Goal: Task Accomplishment & Management: Use online tool/utility

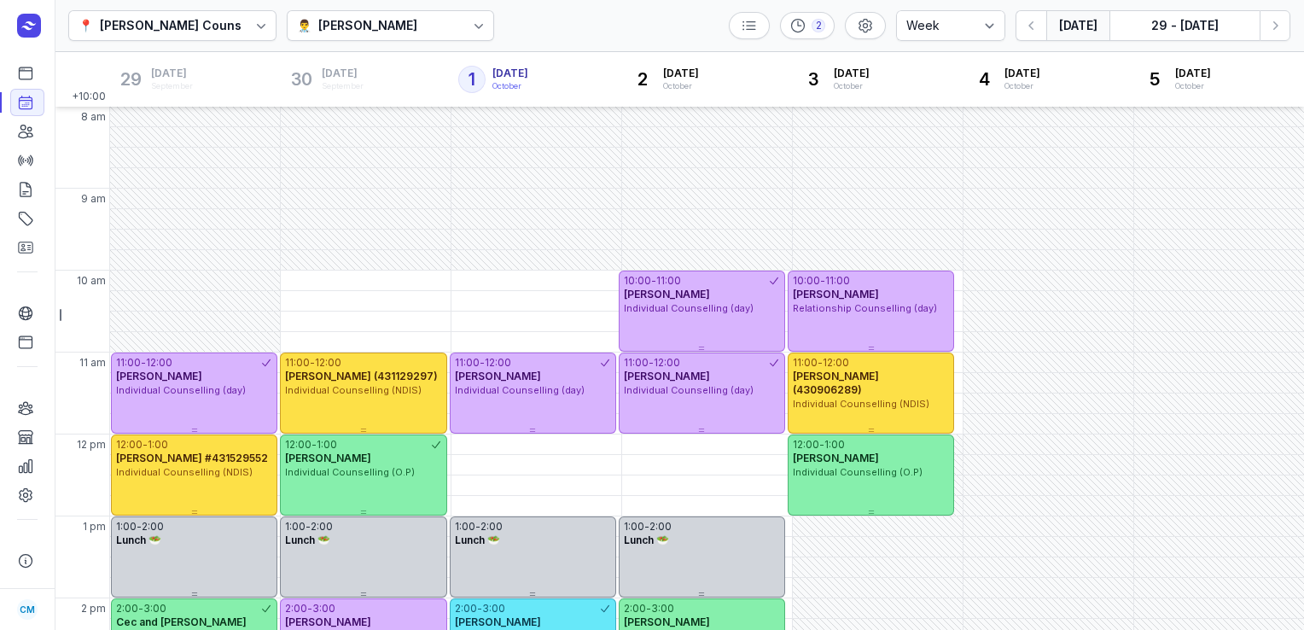
select select "week"
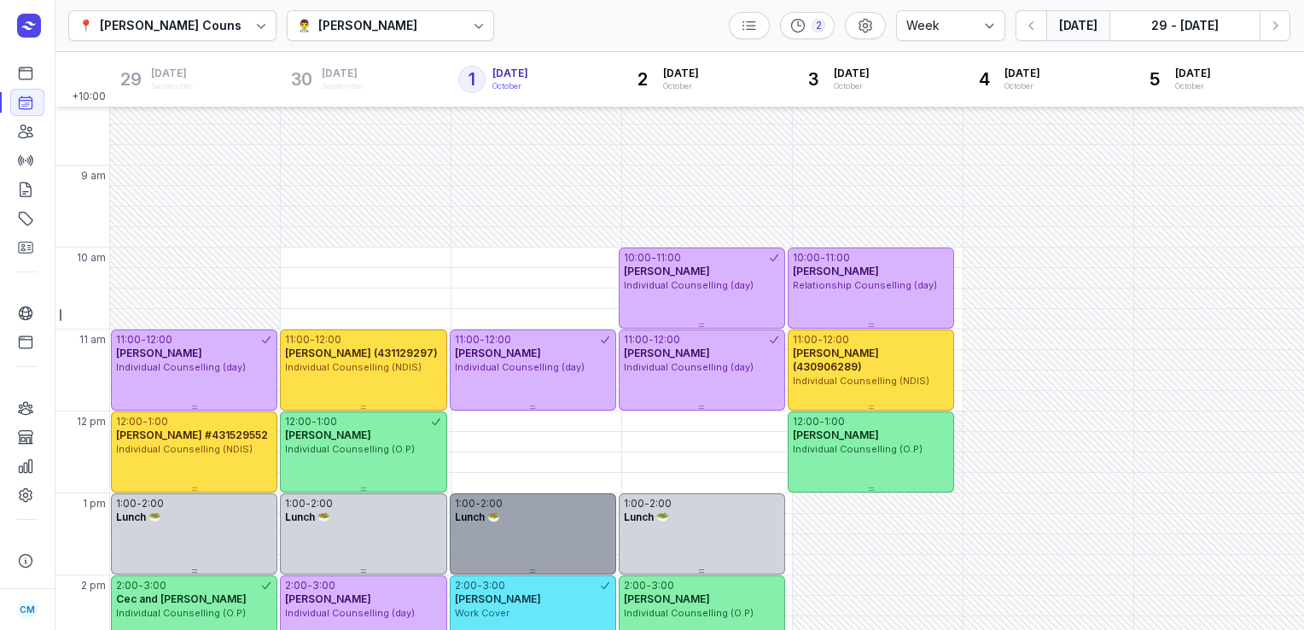
scroll to position [22, 0]
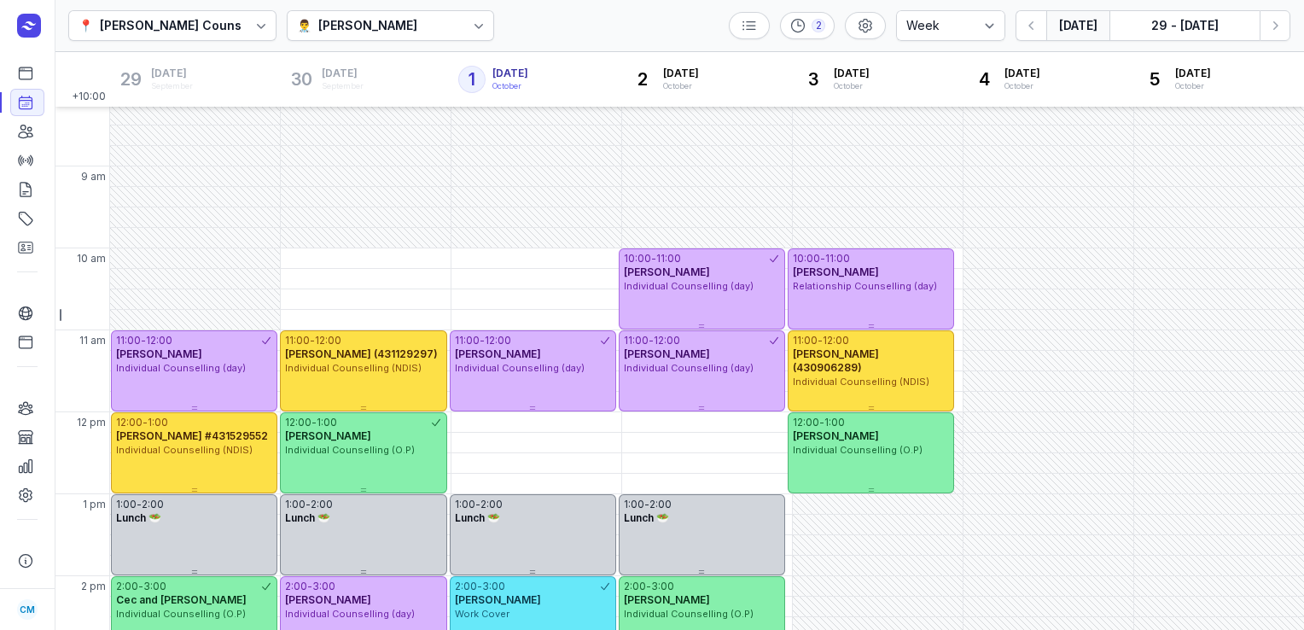
click at [452, 38] on div "👨‍⚕️ [PERSON_NAME]" at bounding box center [391, 25] width 208 height 31
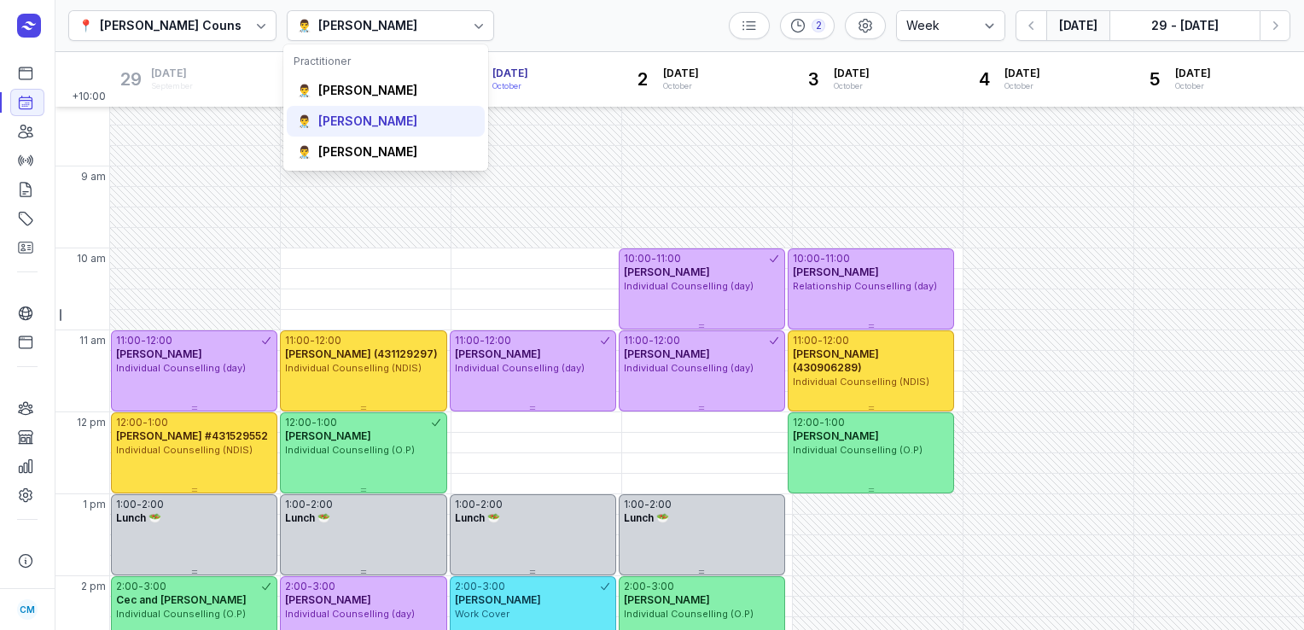
click at [360, 128] on div "[PERSON_NAME]" at bounding box center [367, 121] width 99 height 17
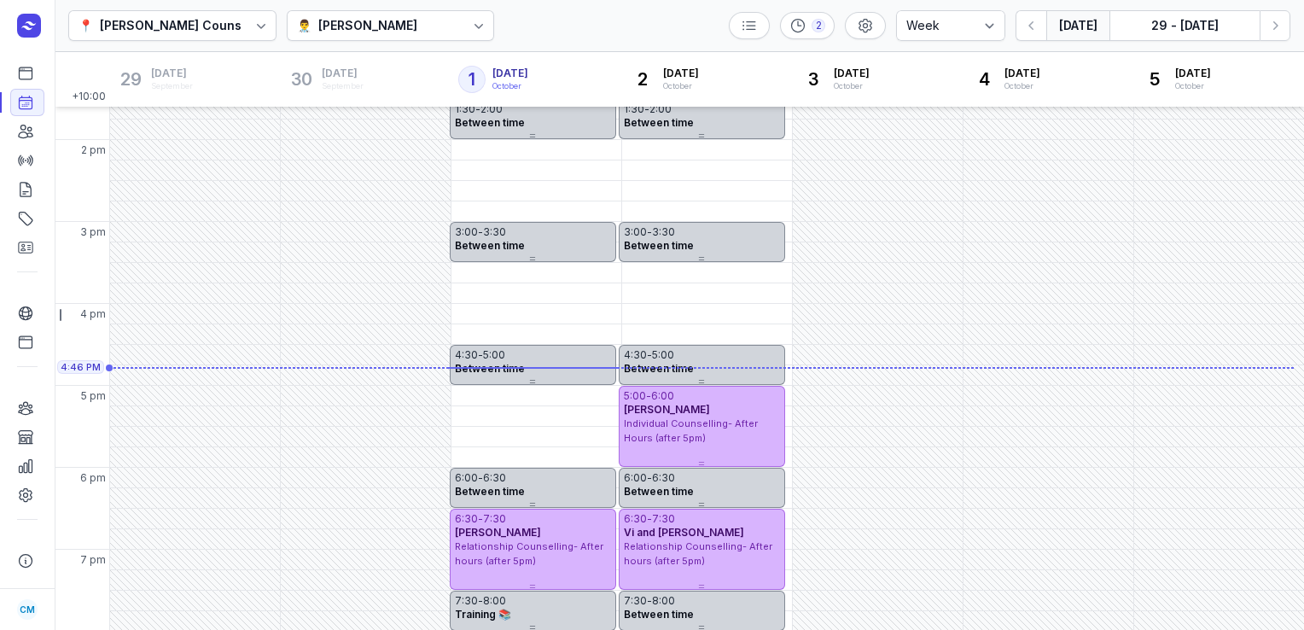
scroll to position [159, 0]
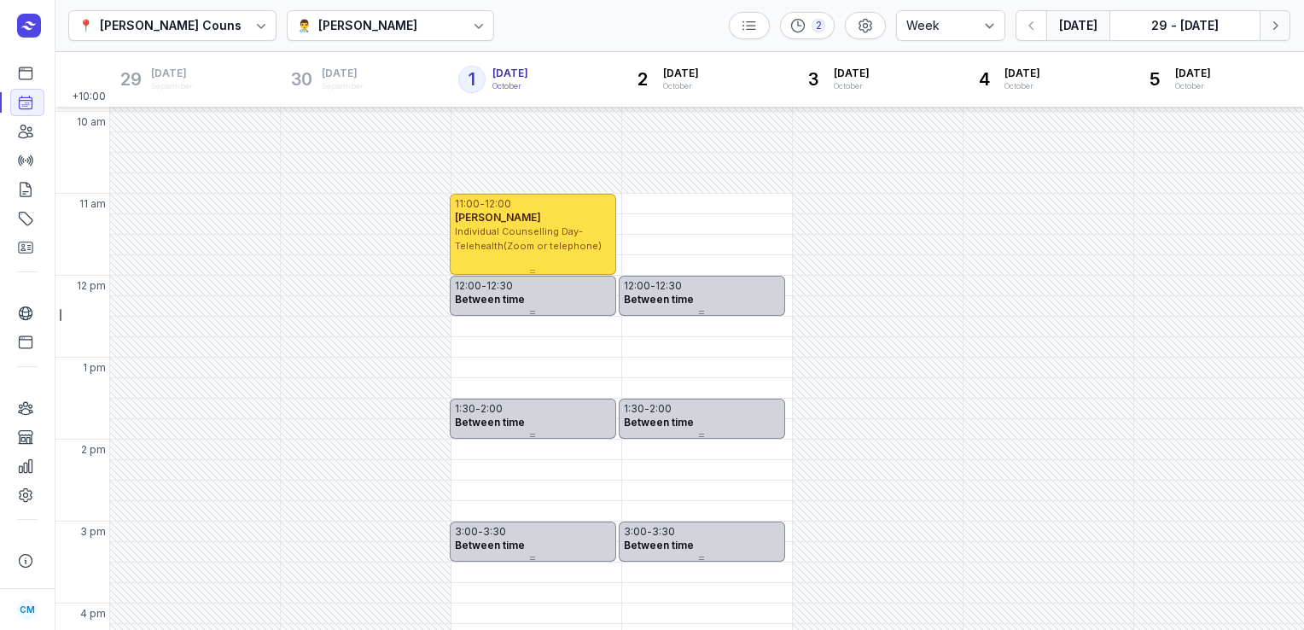
click at [1274, 32] on icon "button" at bounding box center [1275, 25] width 17 height 17
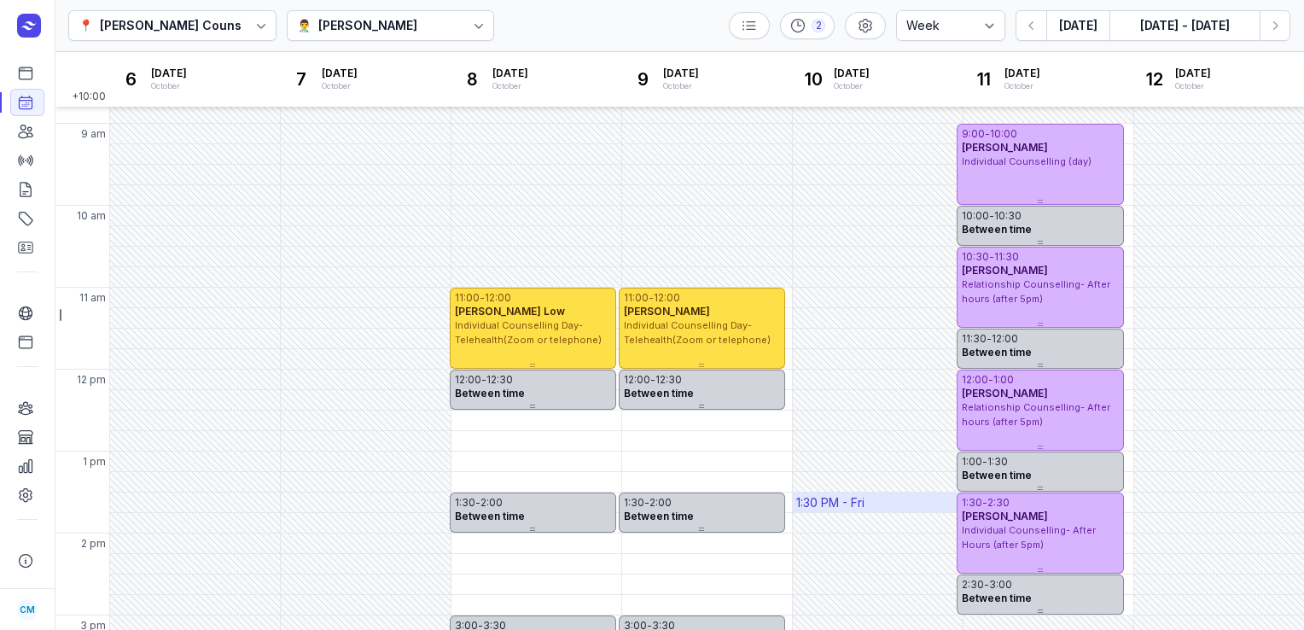
scroll to position [64, 0]
click at [408, 27] on div "👨‍⚕️ [PERSON_NAME]" at bounding box center [391, 25] width 208 height 31
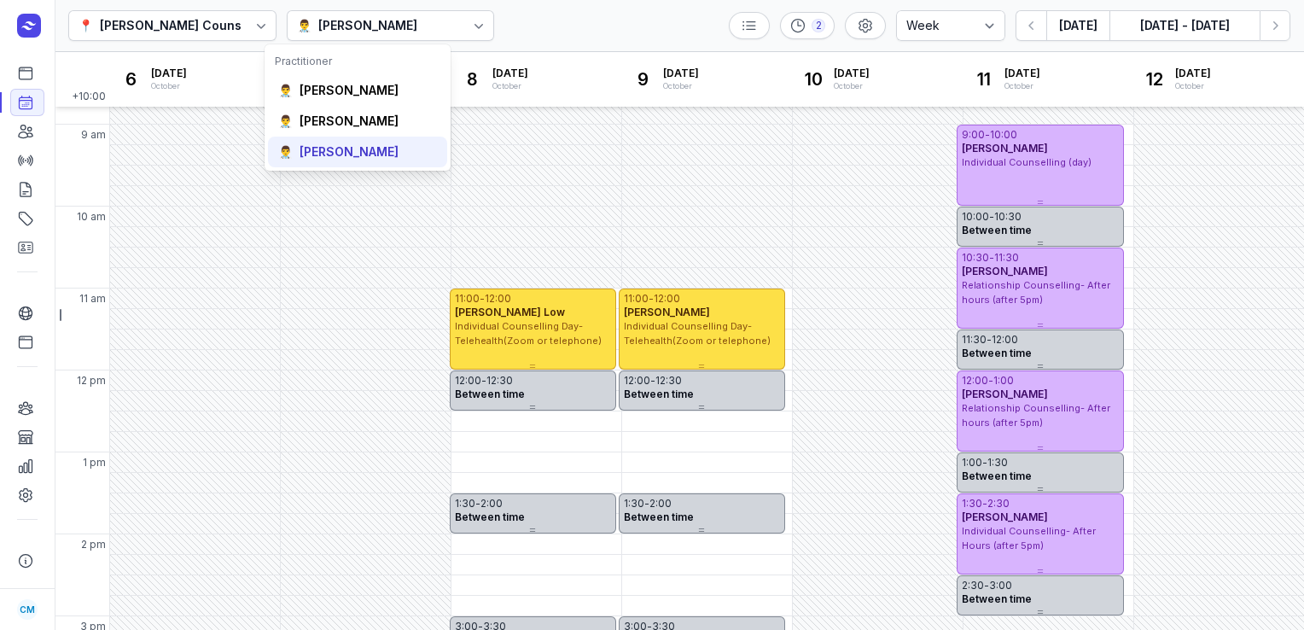
click at [328, 159] on div "[PERSON_NAME]" at bounding box center [349, 151] width 99 height 17
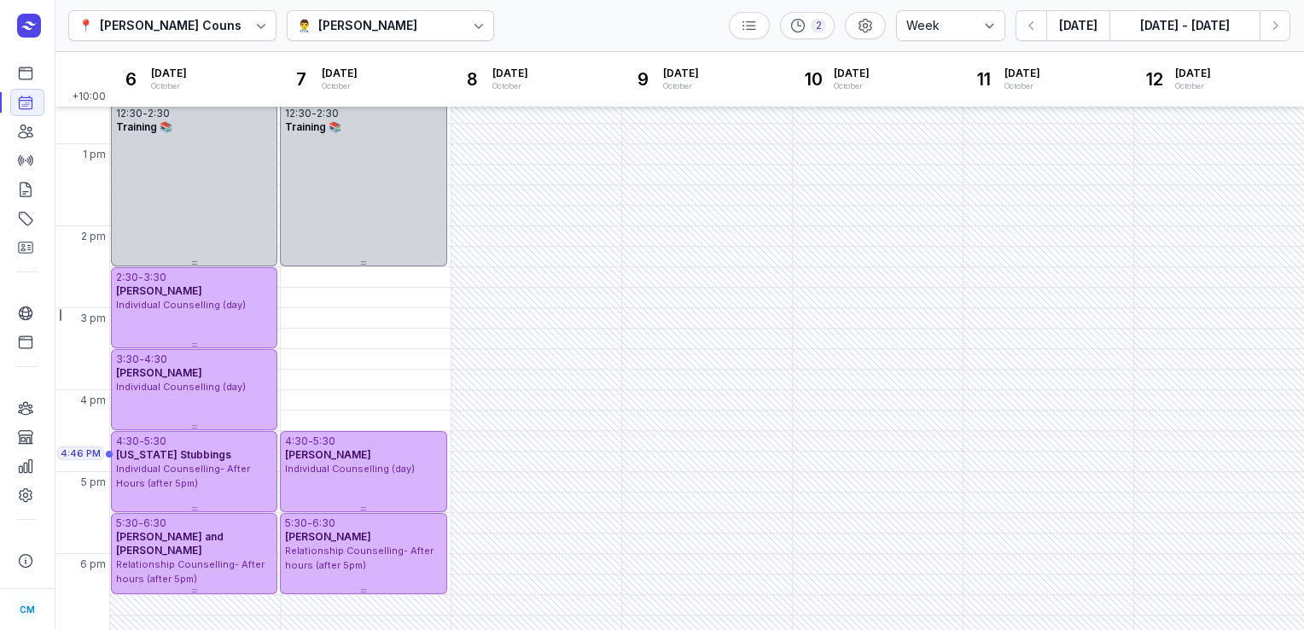
scroll to position [459, 0]
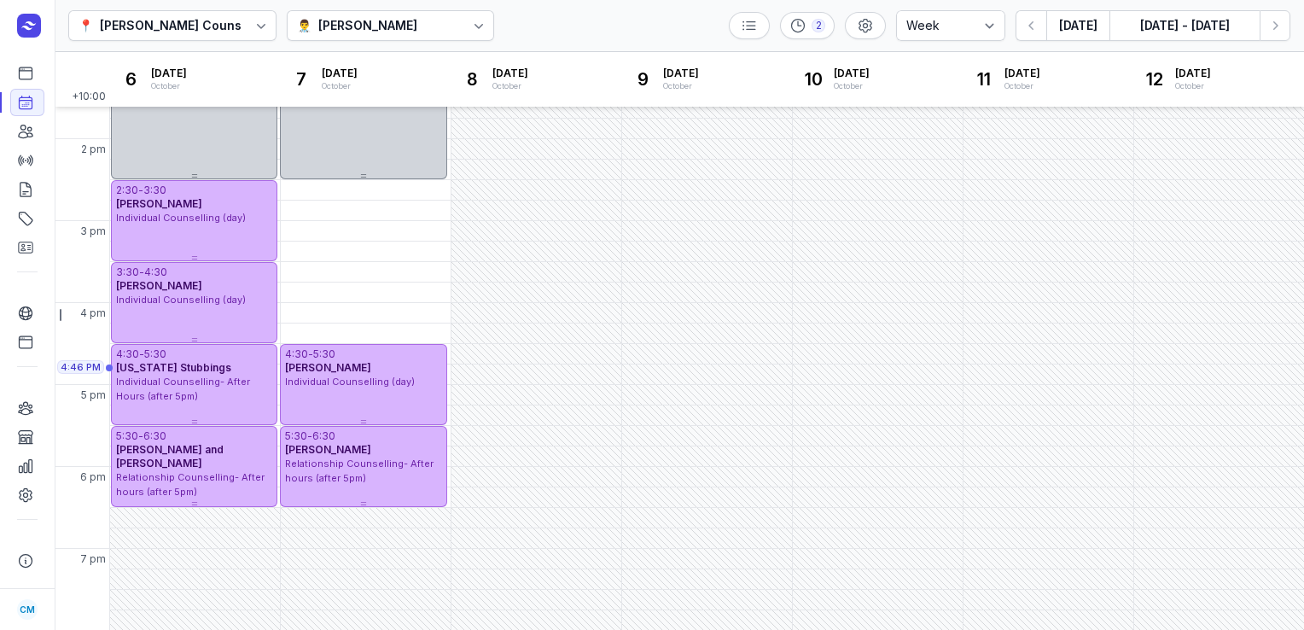
click at [464, 19] on div at bounding box center [479, 25] width 31 height 31
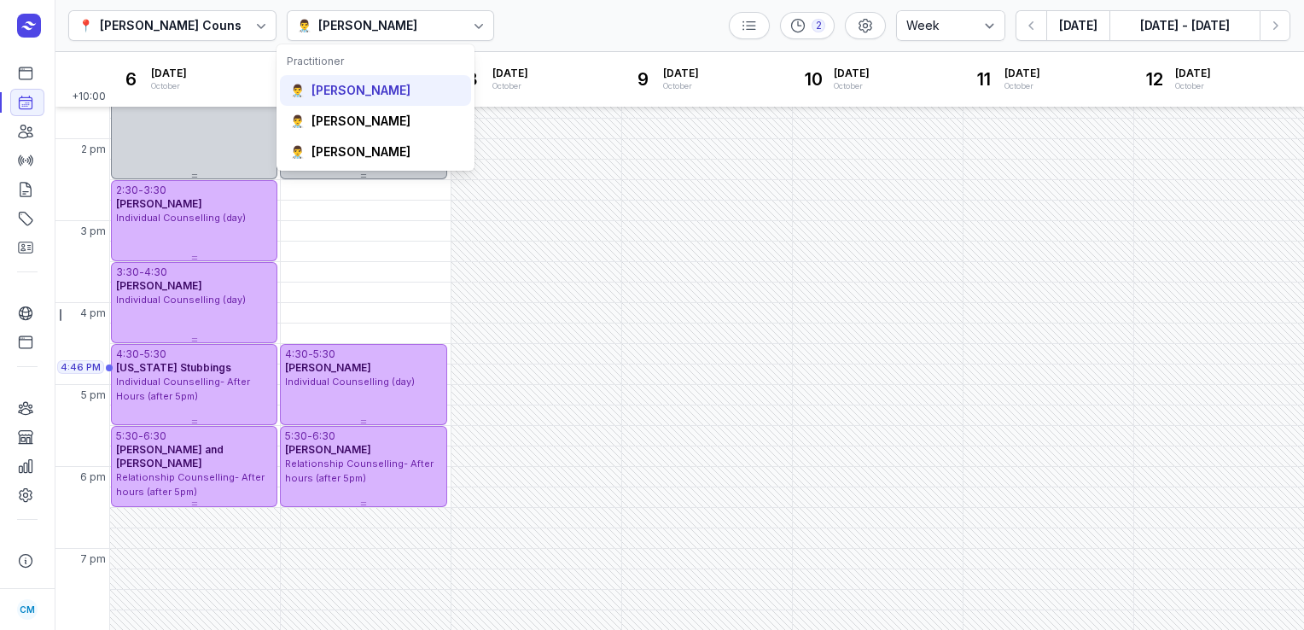
click at [366, 101] on div "👨‍⚕️ [PERSON_NAME]" at bounding box center [375, 90] width 191 height 31
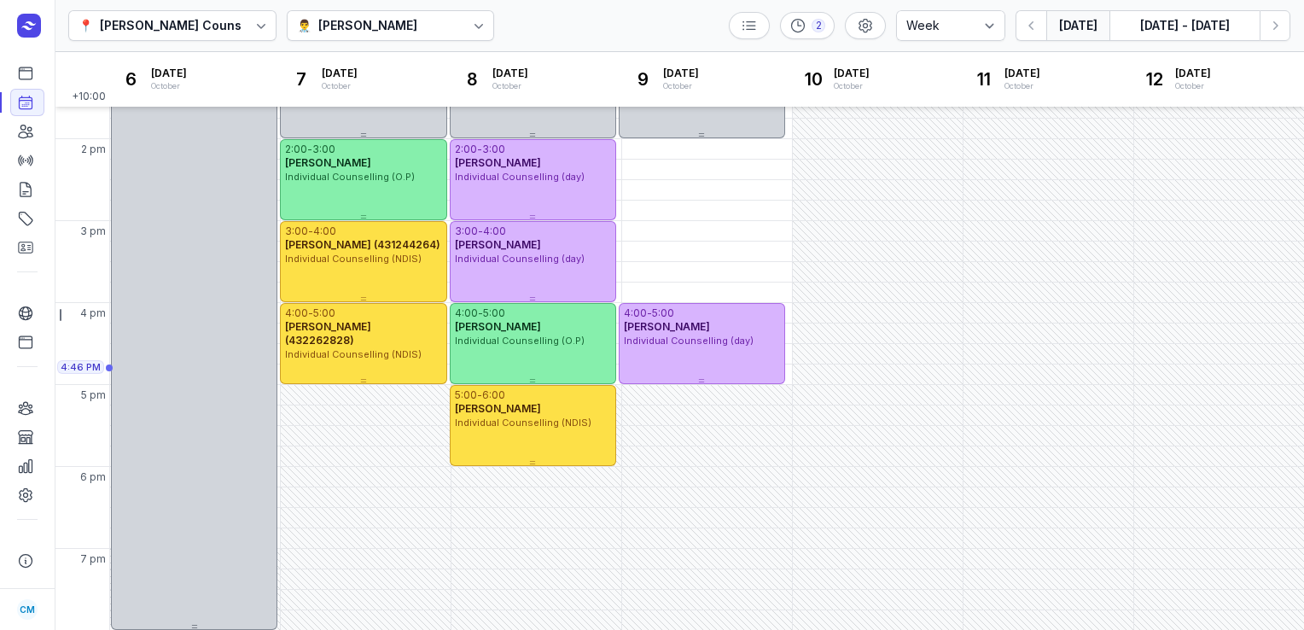
click at [1082, 19] on button "[DATE]" at bounding box center [1078, 25] width 63 height 31
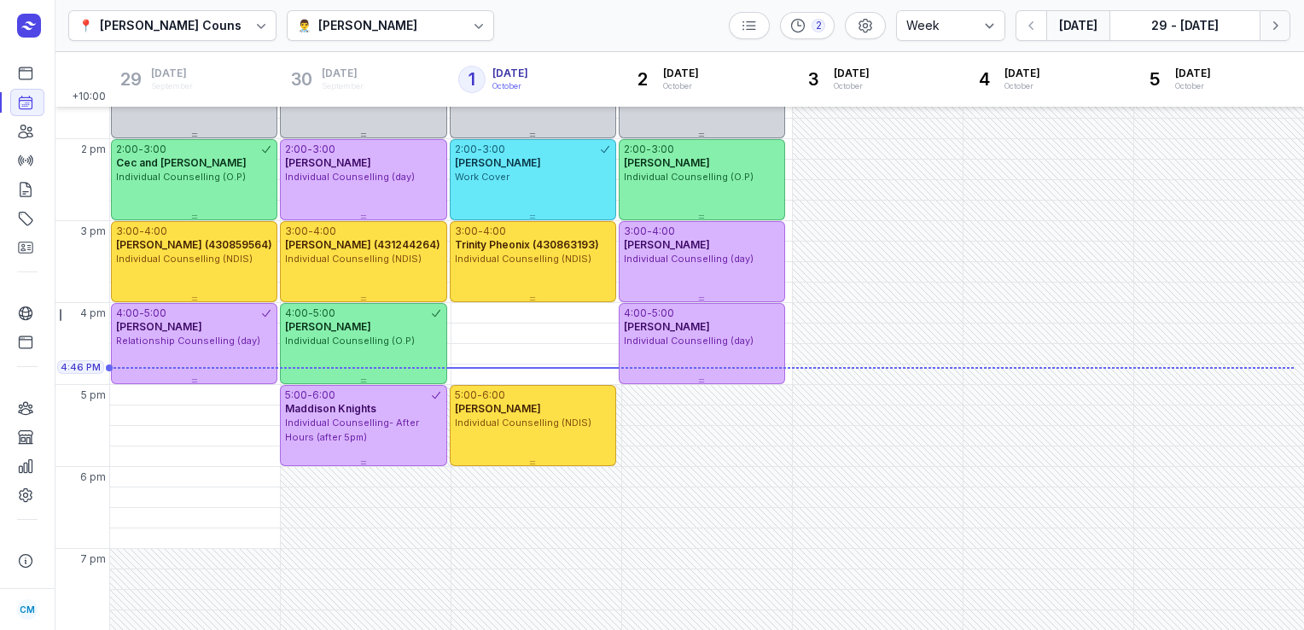
click at [1281, 32] on icon "button" at bounding box center [1275, 25] width 17 height 17
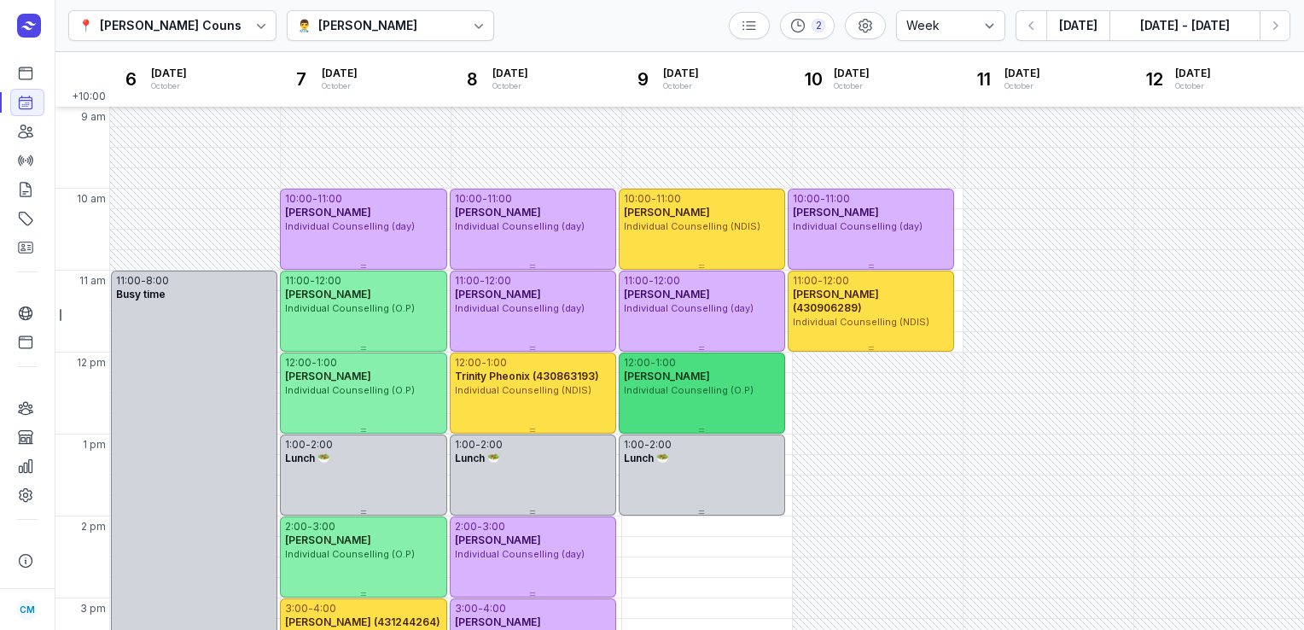
scroll to position [82, 0]
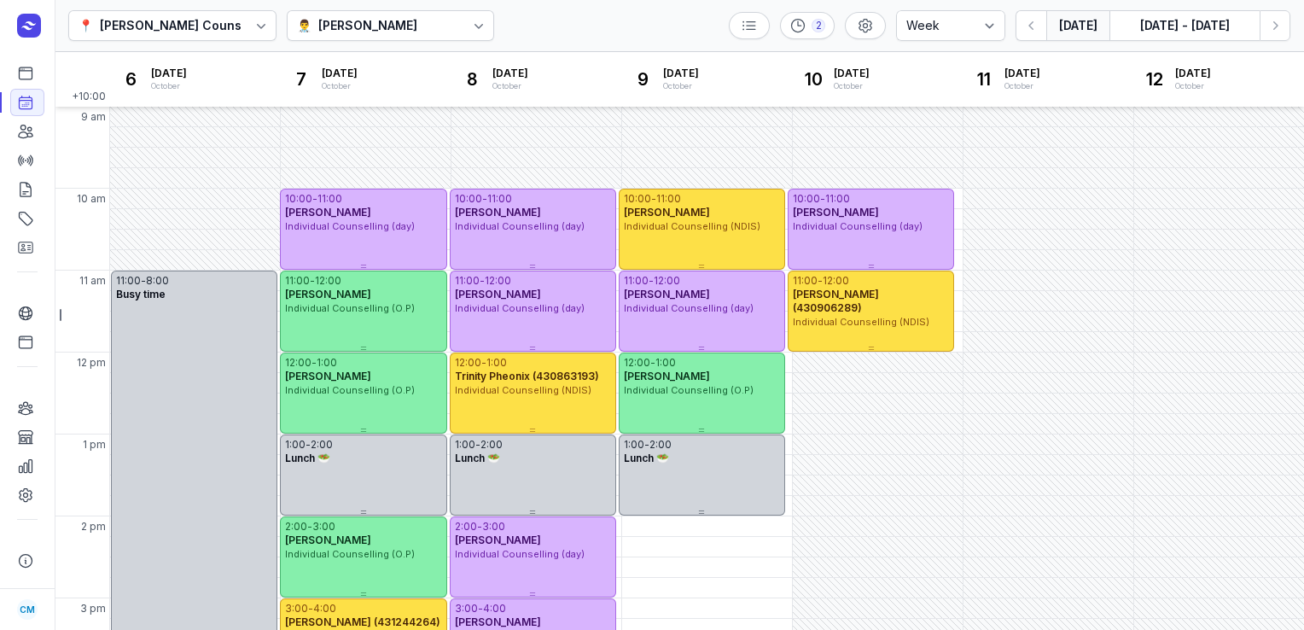
click at [1075, 29] on button "[DATE]" at bounding box center [1078, 25] width 63 height 31
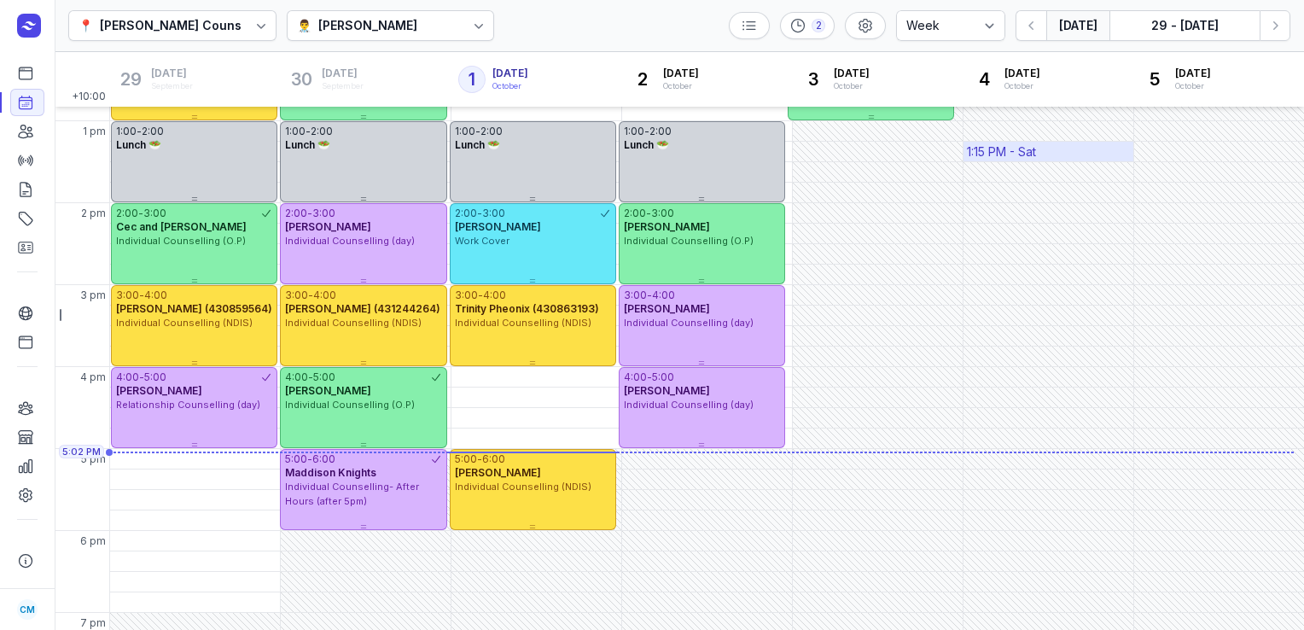
scroll to position [166, 0]
